Goal: Transaction & Acquisition: Register for event/course

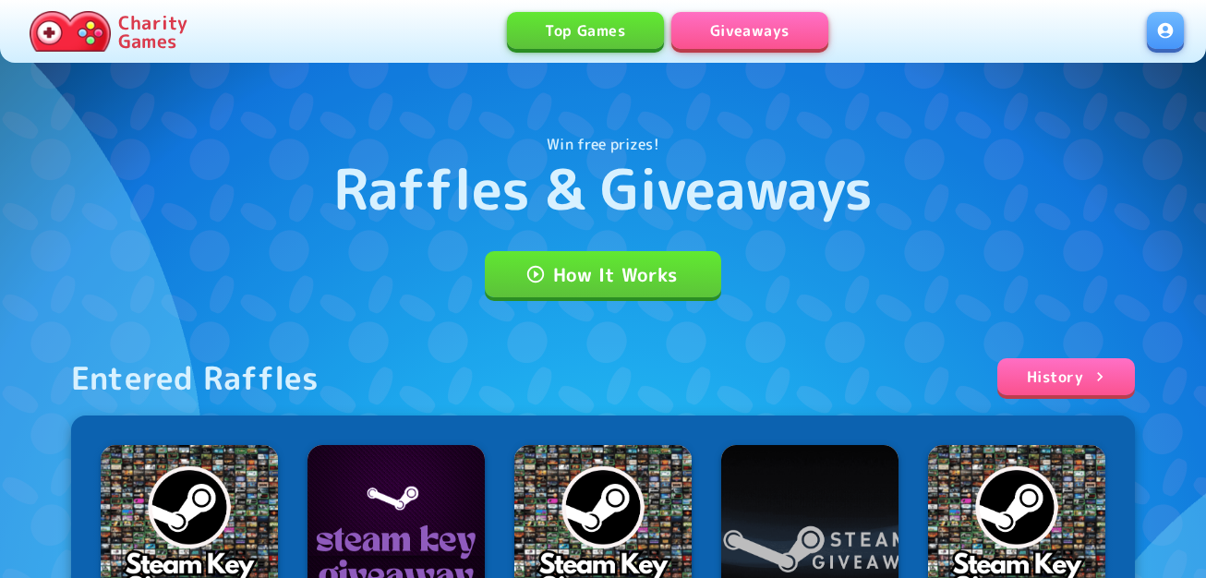
click at [1175, 35] on link at bounding box center [1165, 30] width 37 height 37
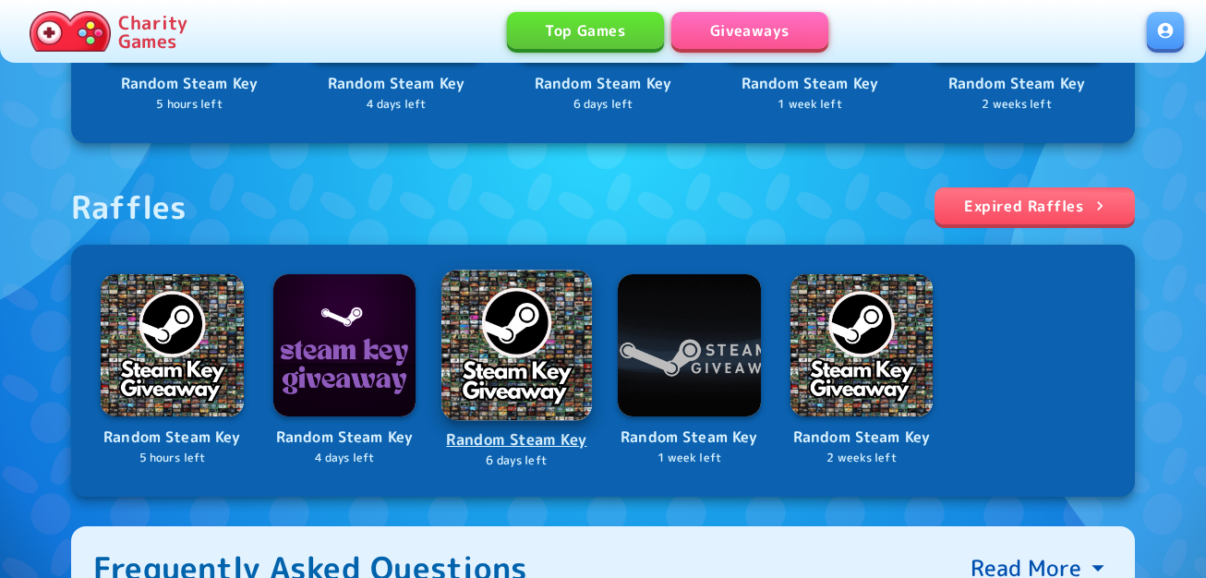
scroll to position [646, 0]
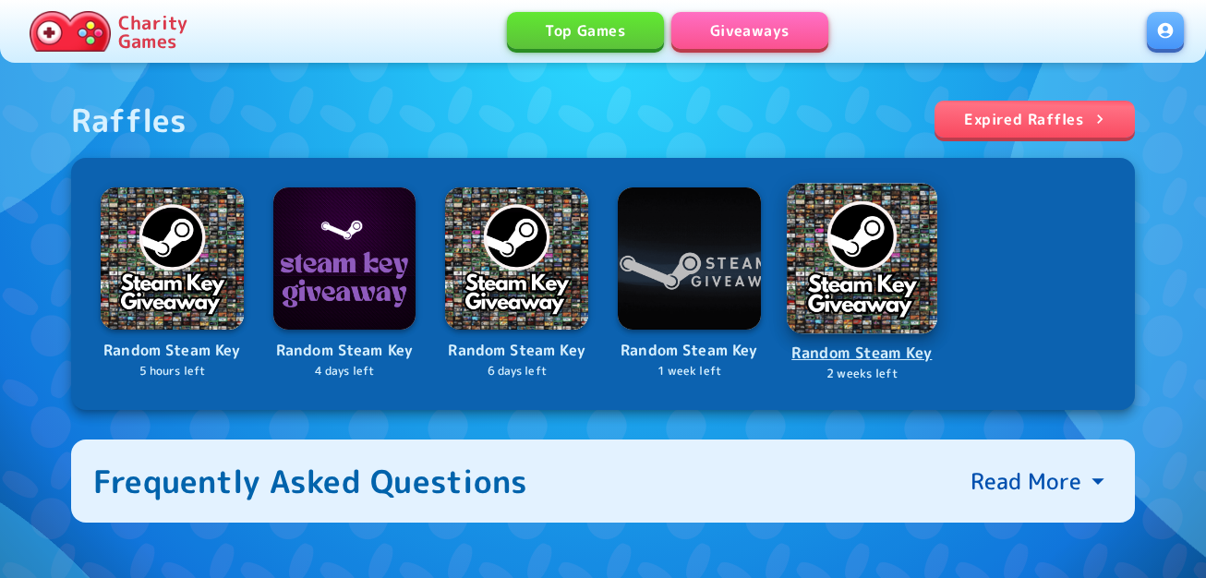
click at [879, 281] on img at bounding box center [862, 258] width 151 height 151
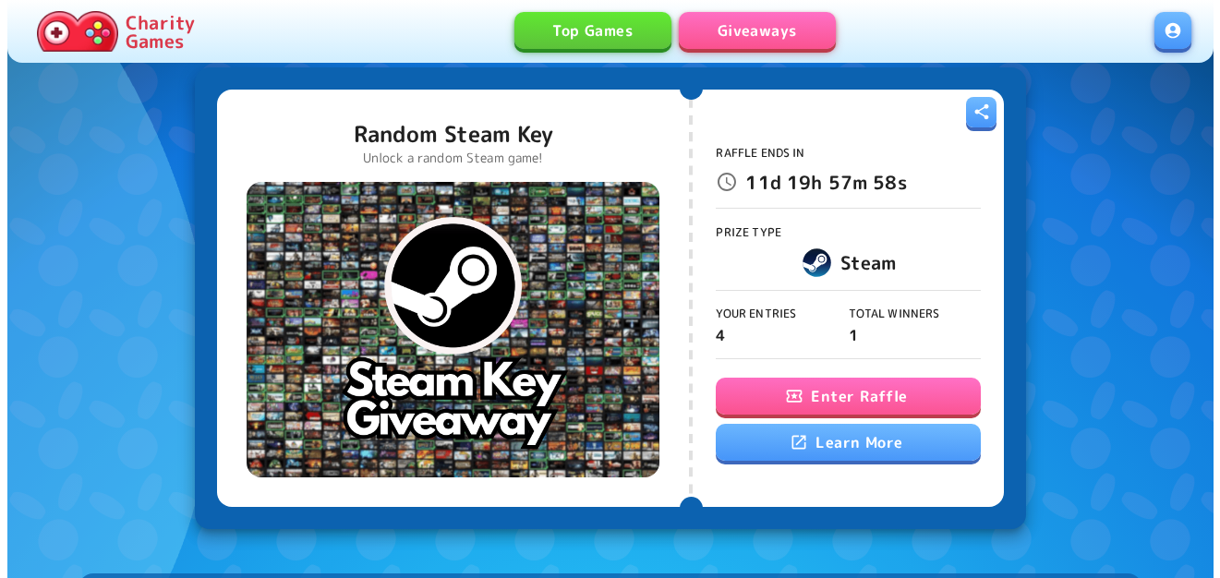
scroll to position [185, 0]
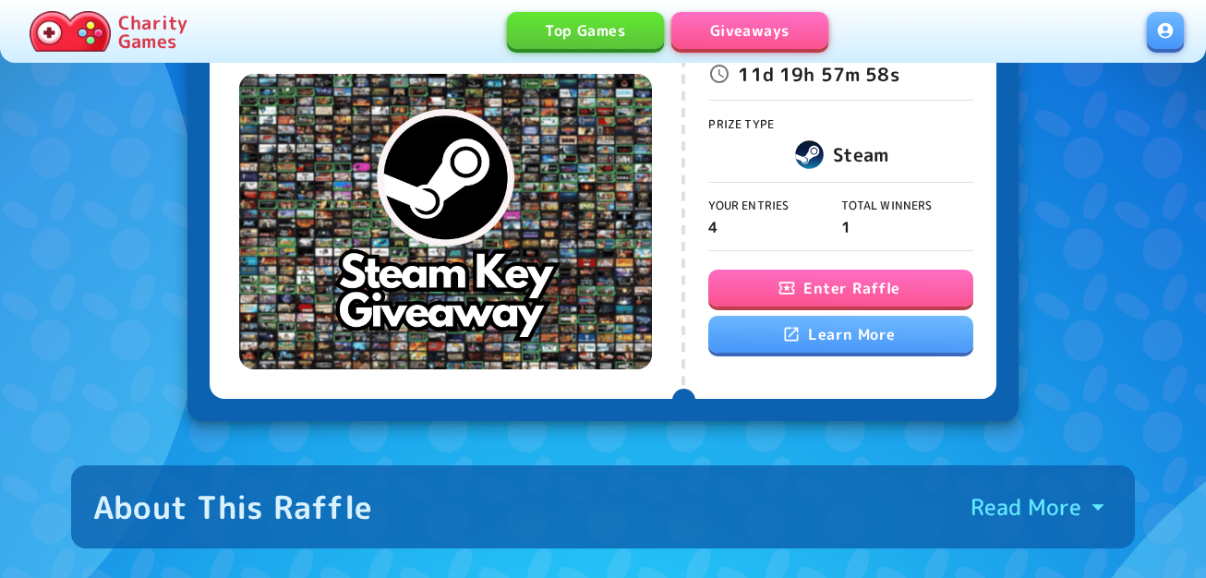
click at [802, 286] on button "Enter Raffle" at bounding box center [840, 288] width 264 height 37
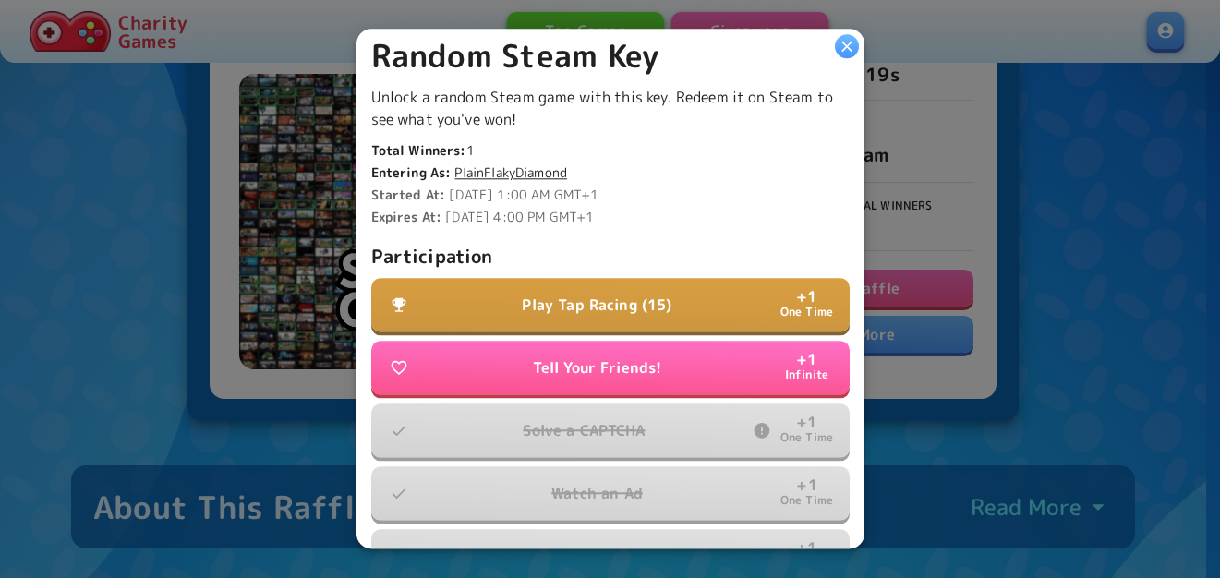
scroll to position [554, 0]
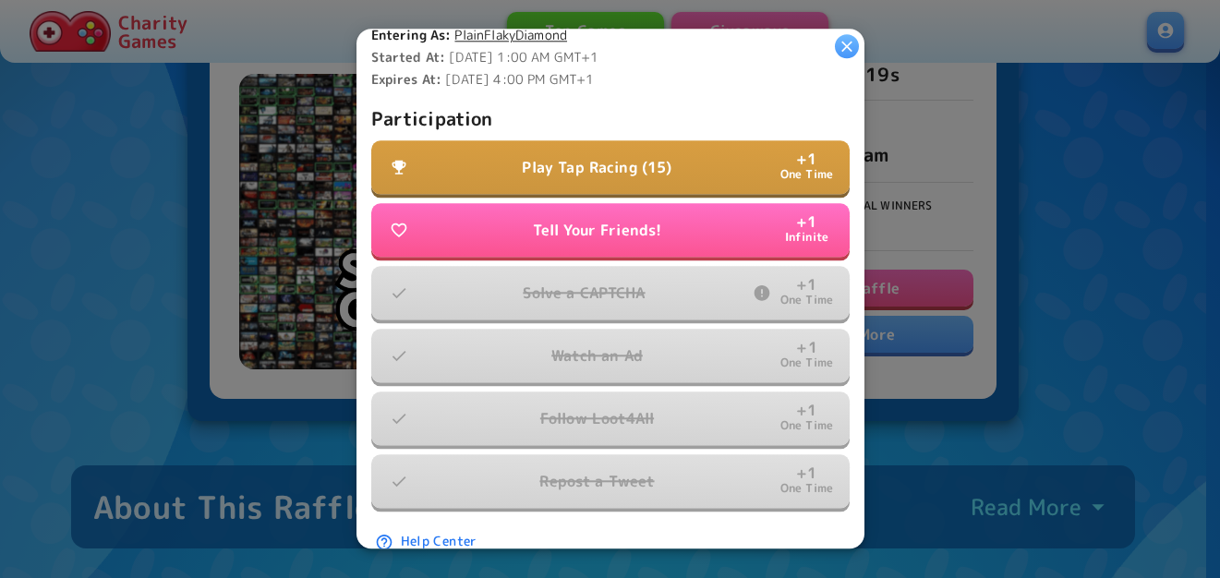
click at [616, 160] on p "Play Tap Racing (15)" at bounding box center [597, 168] width 150 height 22
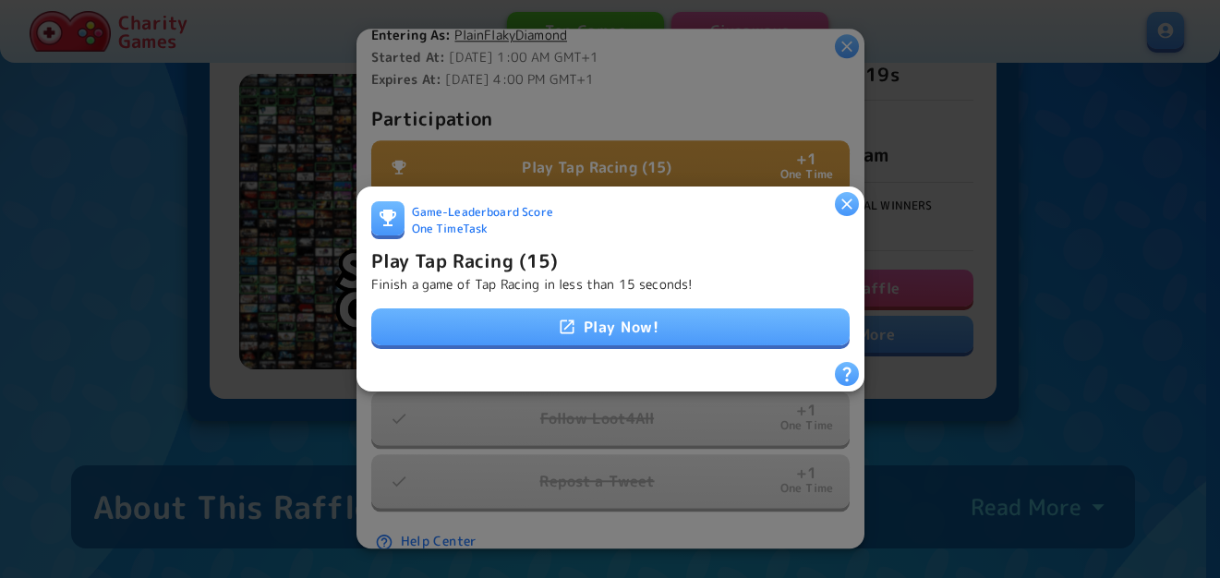
click at [592, 320] on link "Play Now!" at bounding box center [610, 326] width 478 height 37
click at [577, 318] on link "Play Now!" at bounding box center [610, 326] width 478 height 37
click at [529, 326] on link "Play Now!" at bounding box center [610, 326] width 478 height 37
click at [538, 253] on h6 "Play Tap Racing (15)" at bounding box center [464, 261] width 187 height 30
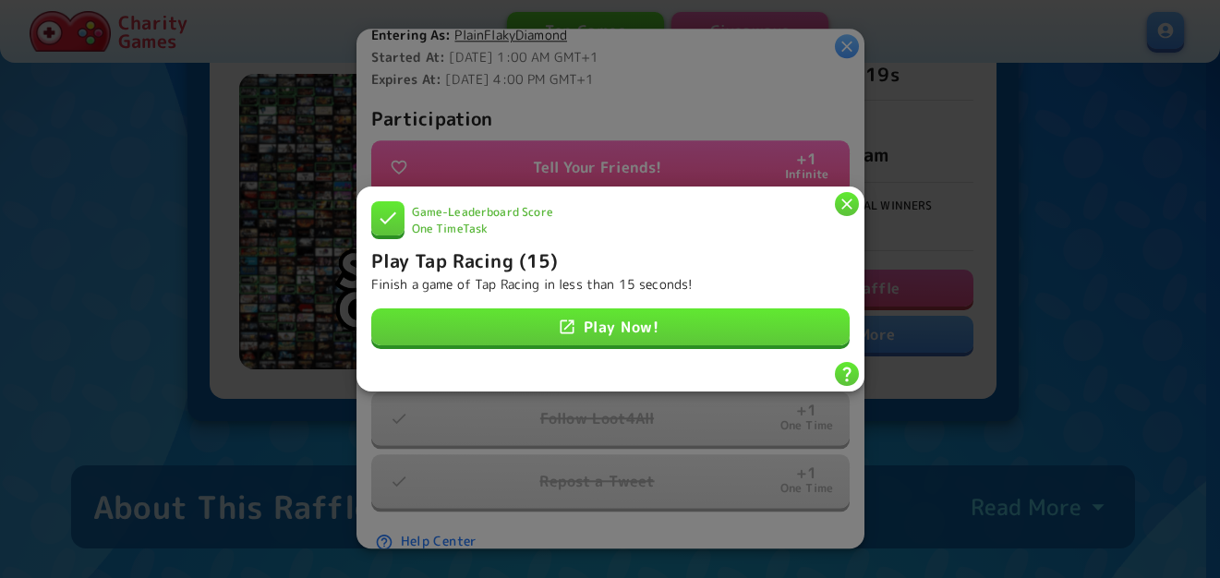
click at [848, 195] on icon "button" at bounding box center [847, 204] width 18 height 18
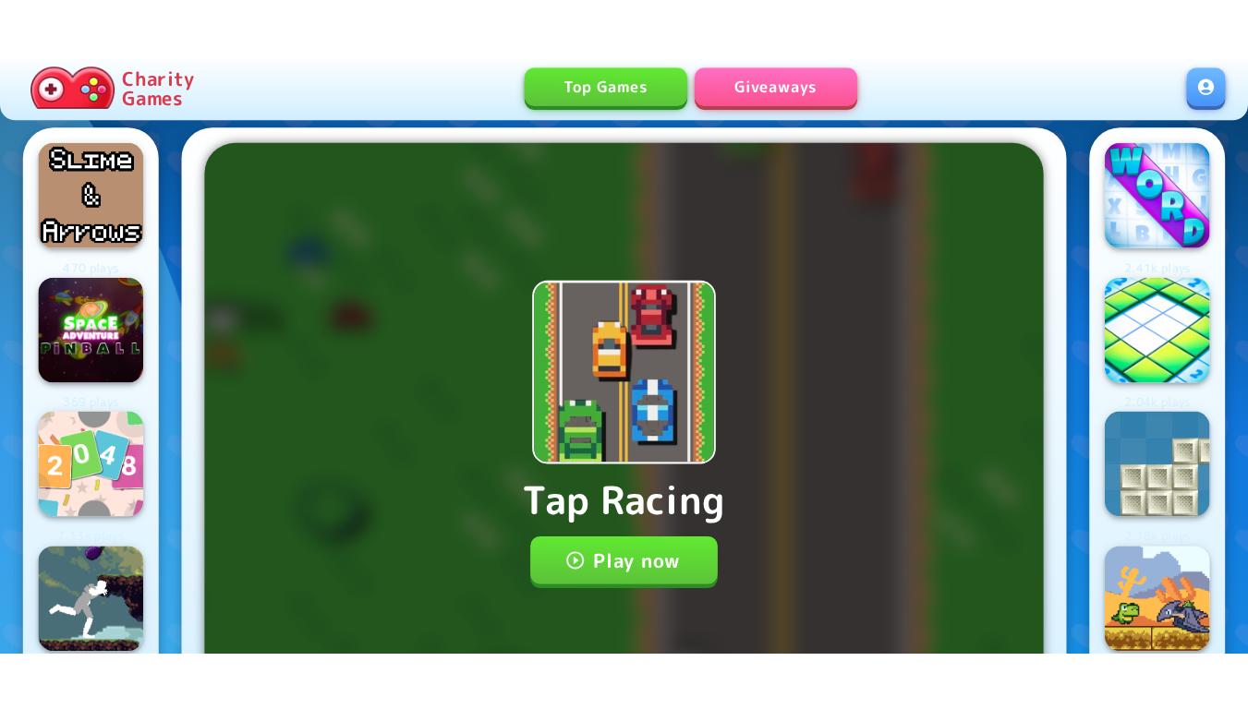
scroll to position [92, 0]
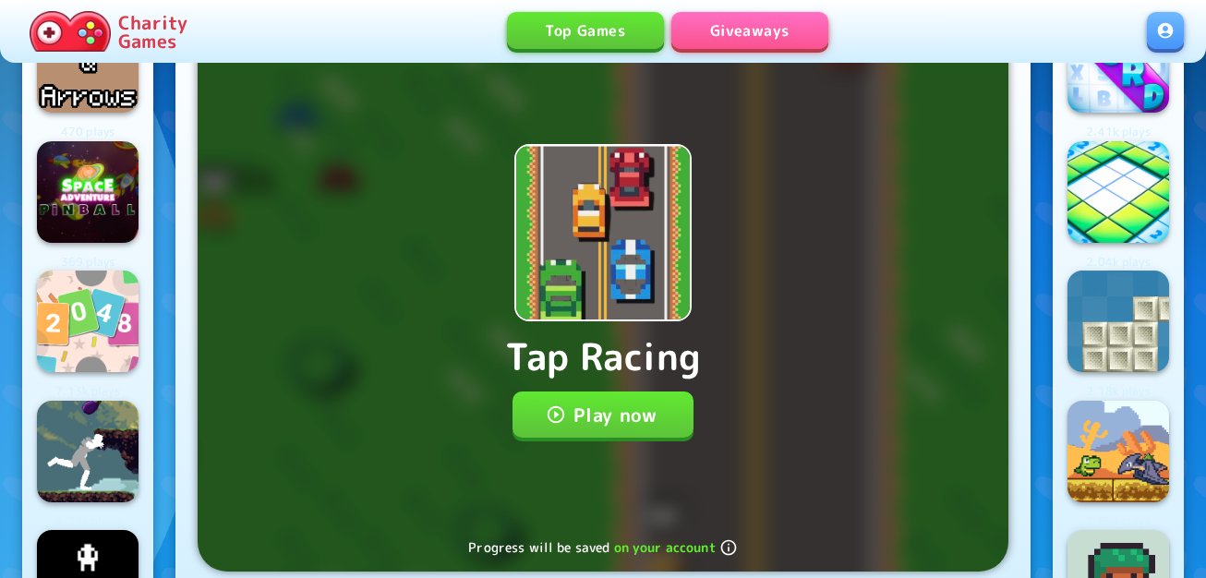
click at [613, 401] on button "Play now" at bounding box center [604, 415] width 182 height 46
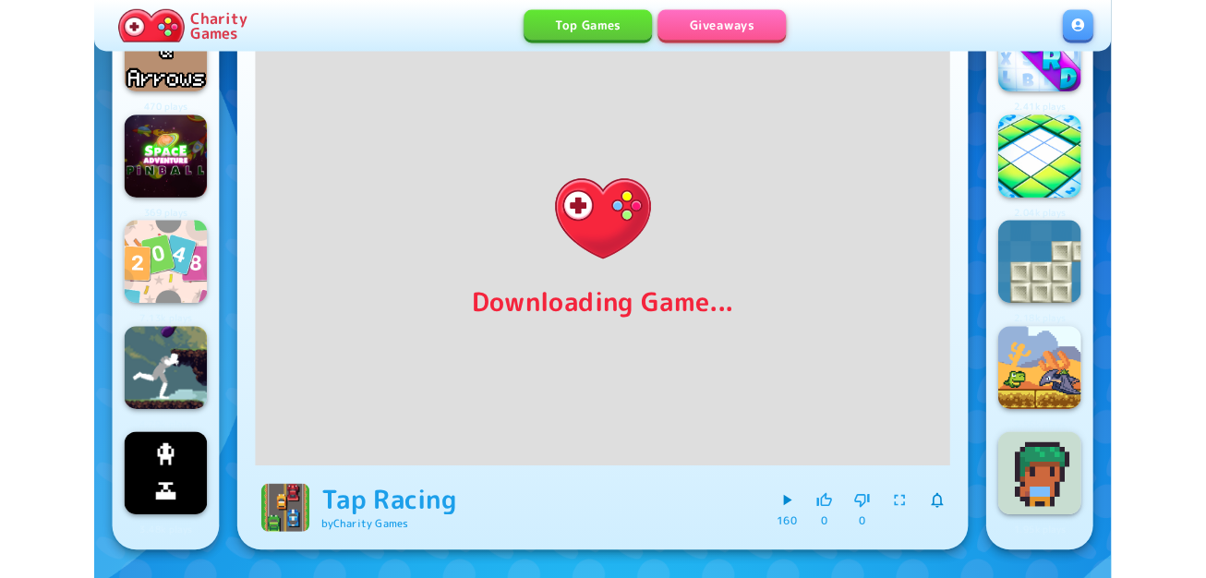
scroll to position [0, 0]
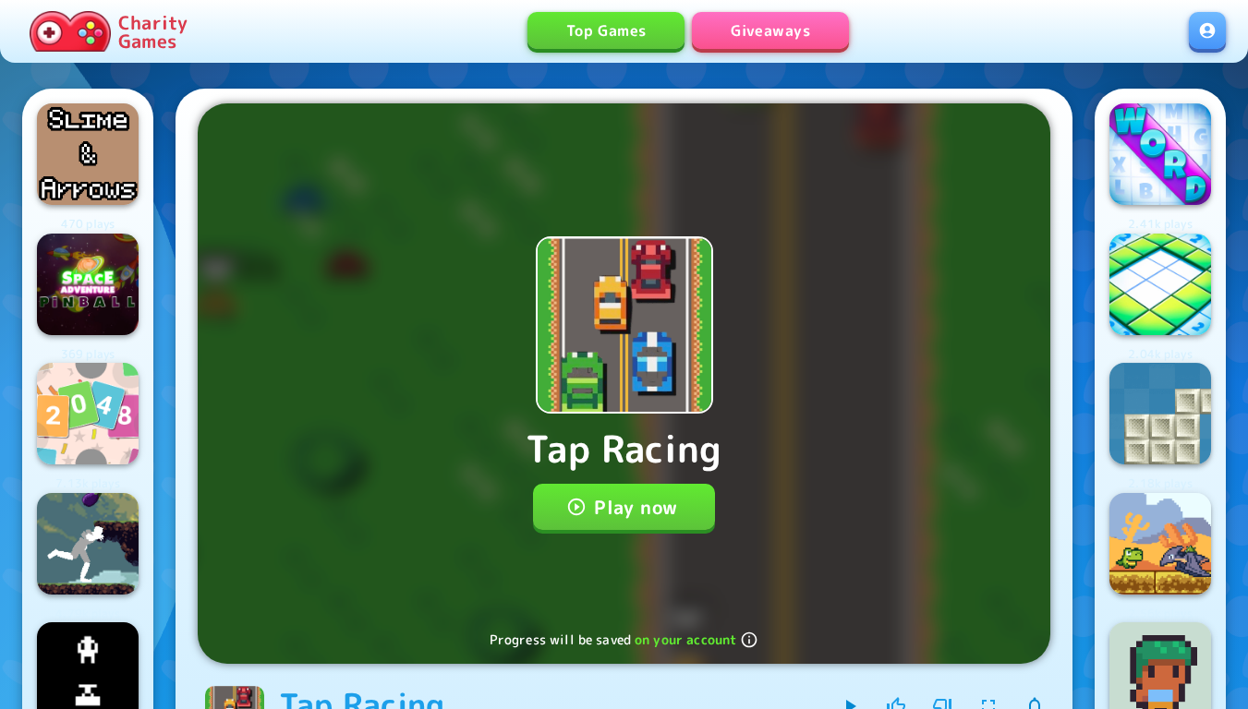
click at [642, 509] on button "Play now" at bounding box center [624, 507] width 182 height 46
